Goal: Information Seeking & Learning: Understand process/instructions

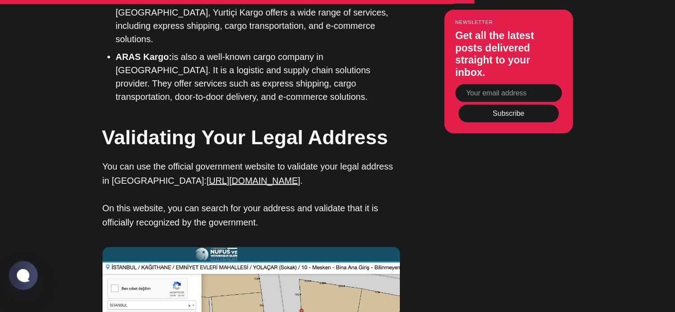
scroll to position [1731, 0]
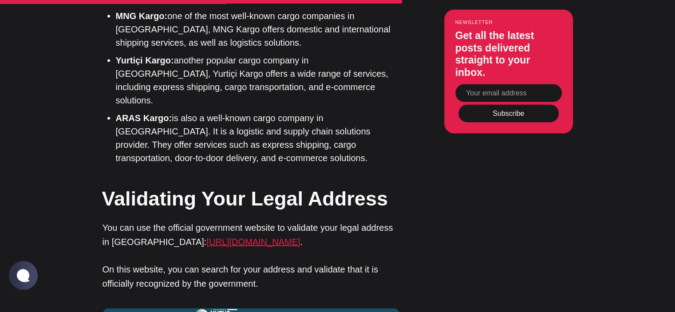
click at [221, 237] on link "[URL][DOMAIN_NAME]" at bounding box center [253, 242] width 94 height 10
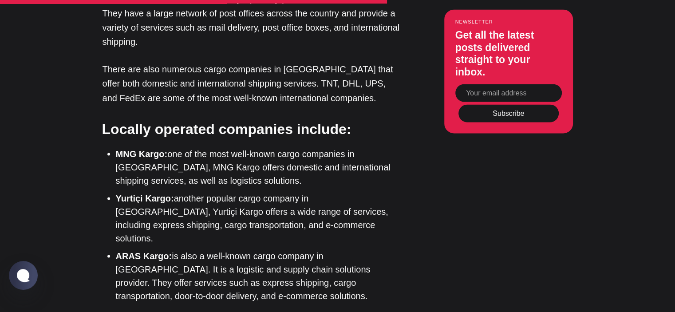
scroll to position [1687, 0]
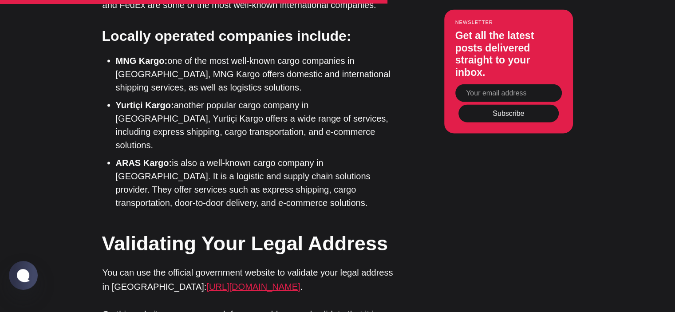
click at [206, 281] on link "[URL][DOMAIN_NAME]" at bounding box center [253, 286] width 94 height 10
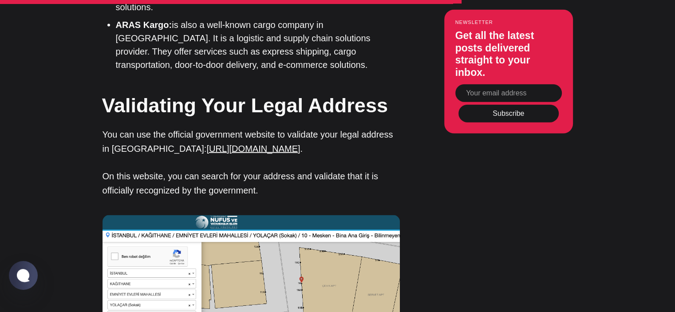
scroll to position [1820, 0]
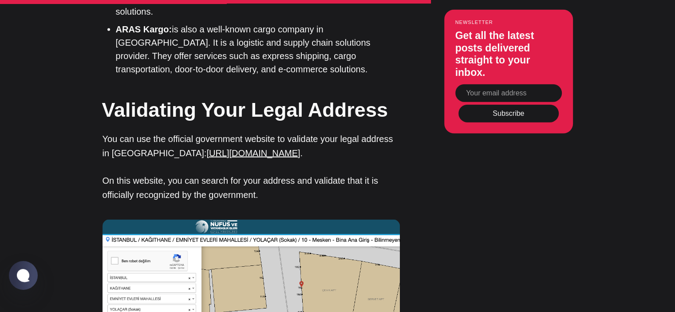
click at [292, 148] on link "[URL][DOMAIN_NAME]" at bounding box center [253, 153] width 94 height 10
